Goal: Information Seeking & Learning: Learn about a topic

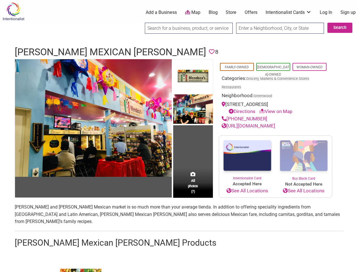
click at [179, 136] on td "All photos (7)" at bounding box center [193, 128] width 40 height 139
click at [93, 118] on img at bounding box center [93, 118] width 157 height 118
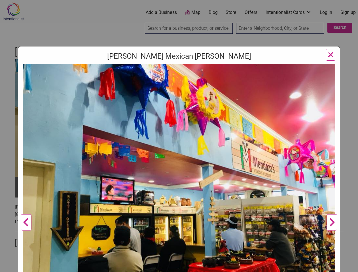
click at [193, 76] on img at bounding box center [179, 181] width 313 height 235
click at [193, 110] on img at bounding box center [179, 181] width 313 height 235
click at [193, 198] on img at bounding box center [179, 181] width 313 height 235
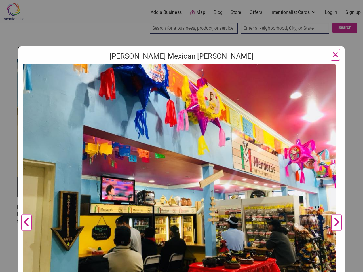
click at [352, 266] on div "[PERSON_NAME] Mexican [PERSON_NAME] Previous [PERSON_NAME] [PERSON_NAME] owners…" at bounding box center [181, 136] width 363 height 272
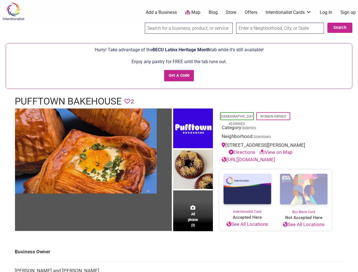
click at [179, 136] on img at bounding box center [193, 129] width 40 height 41
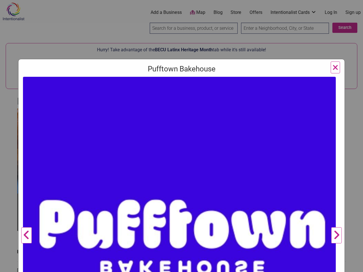
click at [86, 151] on img at bounding box center [179, 233] width 313 height 313
click at [193, 129] on img at bounding box center [179, 233] width 313 height 313
click at [193, 170] on img at bounding box center [179, 233] width 313 height 313
click at [193, 217] on img at bounding box center [179, 233] width 313 height 313
click at [352, 266] on div "Pufftown Bakehouse Previous Next 1 2 3 ×" at bounding box center [181, 136] width 363 height 272
